Goal: Check status: Check status

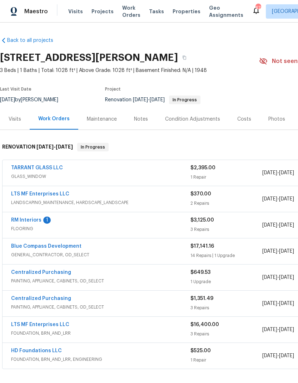
click at [22, 221] on link "RM Interiors" at bounding box center [26, 219] width 30 height 5
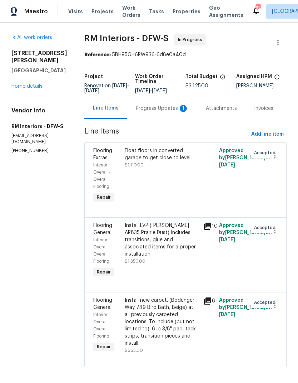
click at [156, 105] on div "Progress Updates 1" at bounding box center [162, 108] width 53 height 7
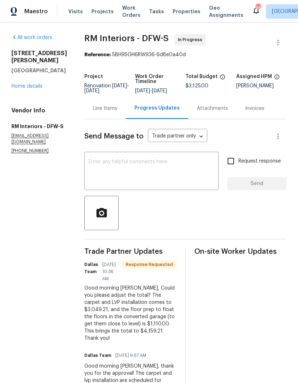
click at [100, 106] on div "Line Items" at bounding box center [105, 108] width 24 height 7
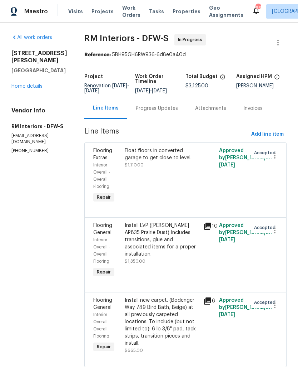
click at [156, 232] on div "Install LVP ([PERSON_NAME] AP835 Prairie Dust) Includes transitions, glue and a…" at bounding box center [162, 240] width 74 height 36
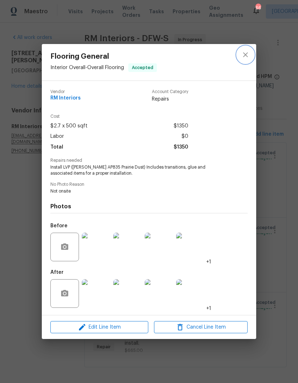
click at [246, 57] on icon "close" at bounding box center [245, 54] width 9 height 9
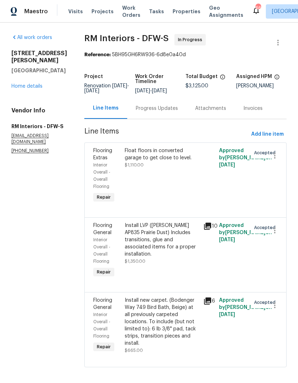
click at [28, 88] on link "Home details" at bounding box center [26, 86] width 31 height 5
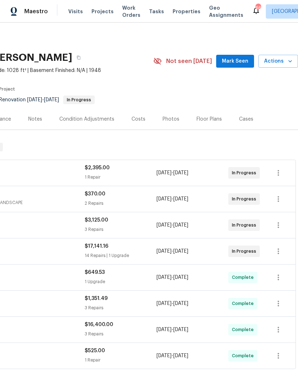
scroll to position [0, 106]
